Goal: Obtain resource: Download file/media

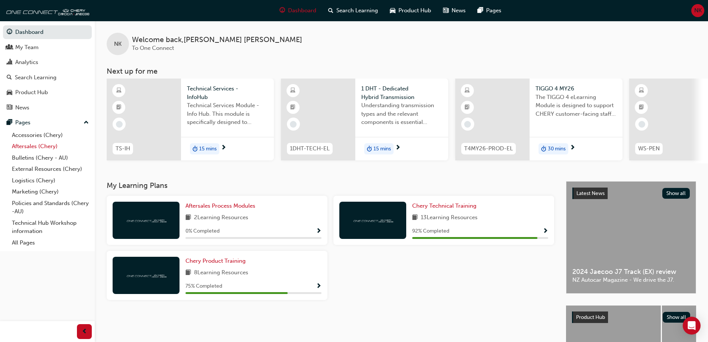
click at [53, 144] on link "Aftersales (Chery)" at bounding box center [50, 146] width 83 height 12
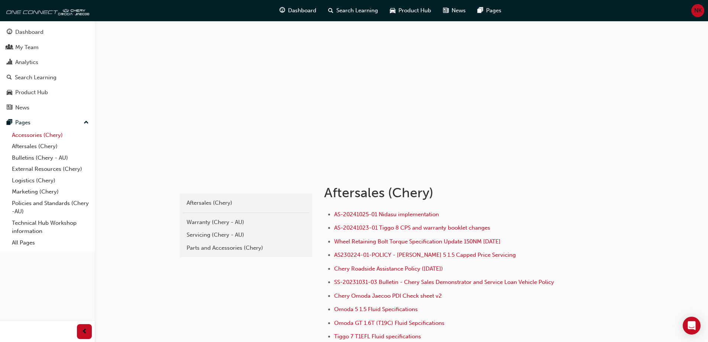
click at [51, 137] on link "Accessories (Chery)" at bounding box center [50, 135] width 83 height 12
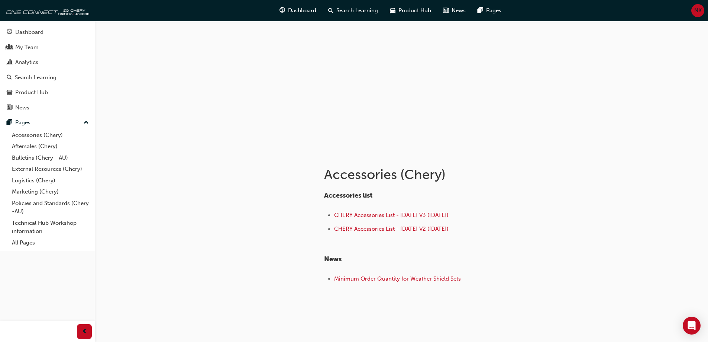
scroll to position [33, 0]
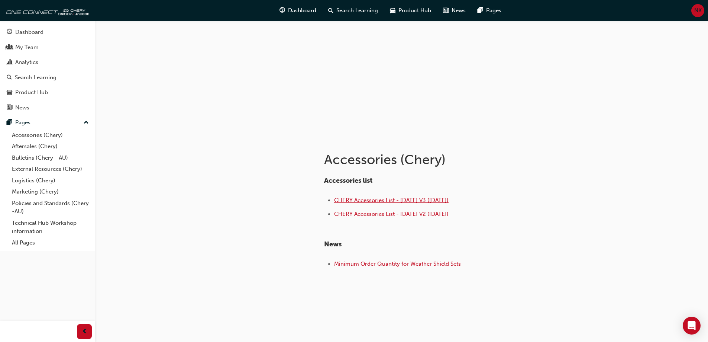
click at [436, 200] on span "CHERY Accessories List - Aug 25 V3 (18.08.25)" at bounding box center [391, 200] width 114 height 7
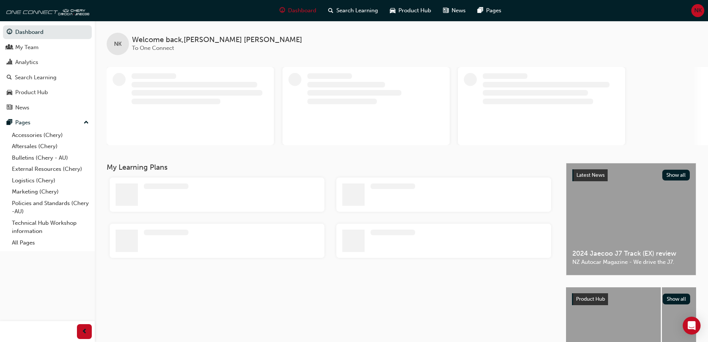
click at [700, 5] on div "NK" at bounding box center [697, 10] width 13 height 13
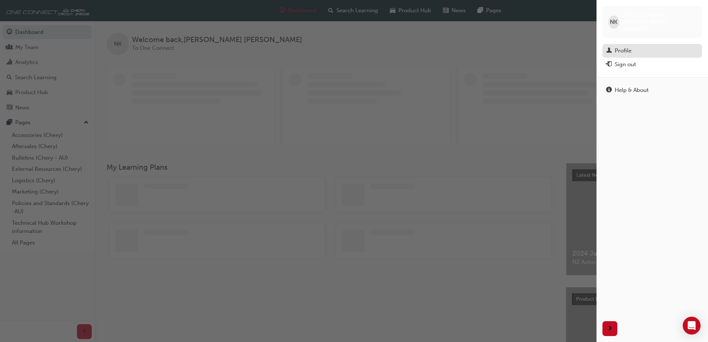
click at [621, 46] on div "Profile" at bounding box center [623, 50] width 17 height 9
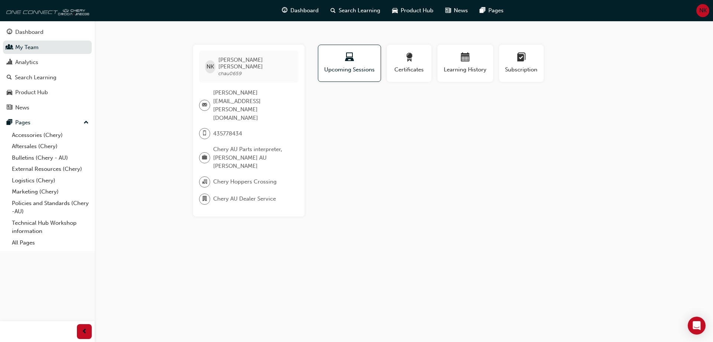
click at [29, 14] on img at bounding box center [46, 10] width 85 height 15
